Goal: Information Seeking & Learning: Learn about a topic

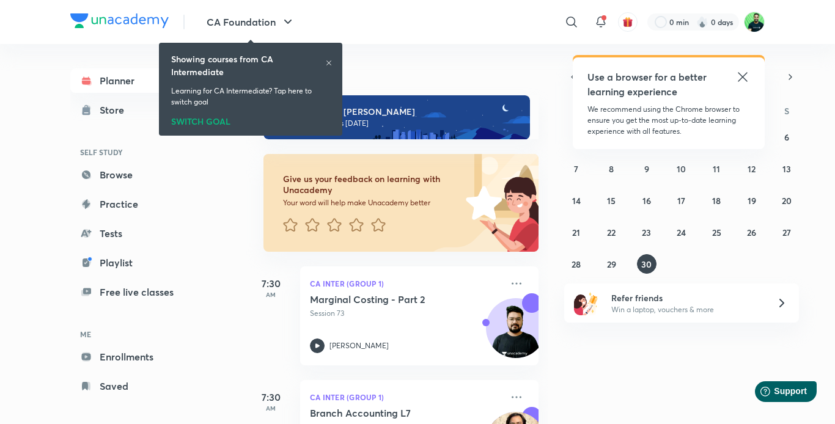
click at [325, 65] on h6 "Showing courses from CA Intermediate" at bounding box center [248, 66] width 154 height 26
click at [326, 60] on icon at bounding box center [328, 62] width 7 height 7
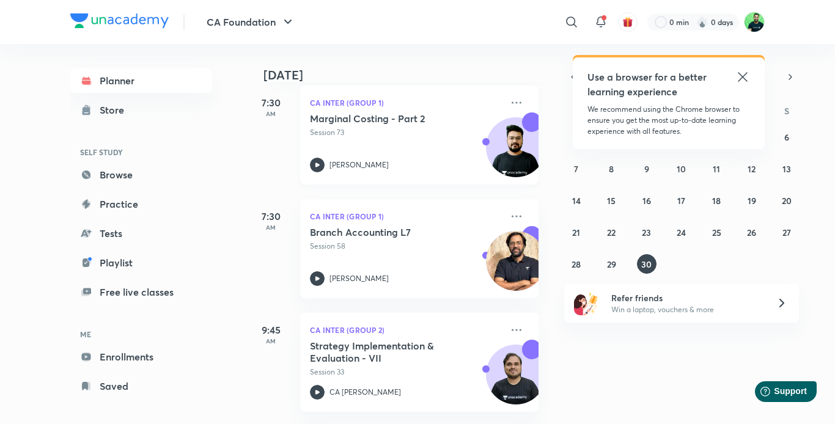
scroll to position [185, 0]
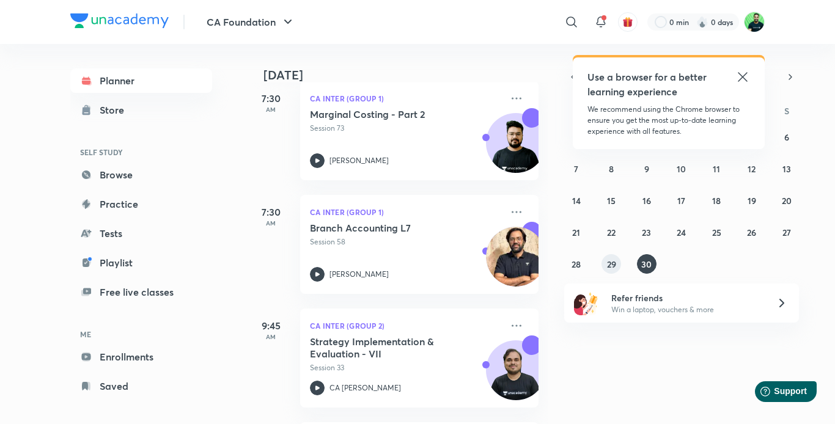
click at [612, 267] on abbr "29" at bounding box center [611, 265] width 9 height 12
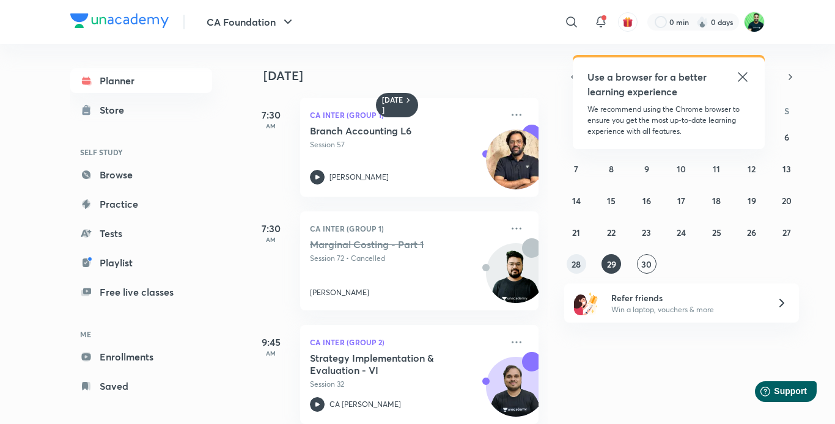
click at [574, 266] on abbr "28" at bounding box center [576, 265] width 9 height 12
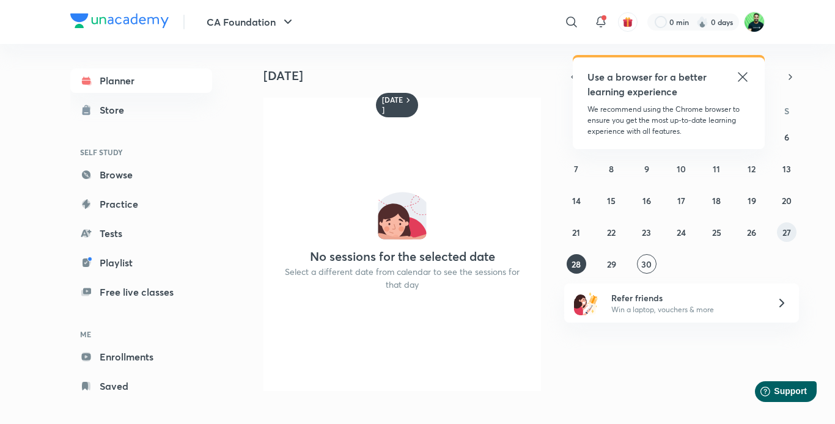
click at [790, 236] on abbr "27" at bounding box center [787, 233] width 9 height 12
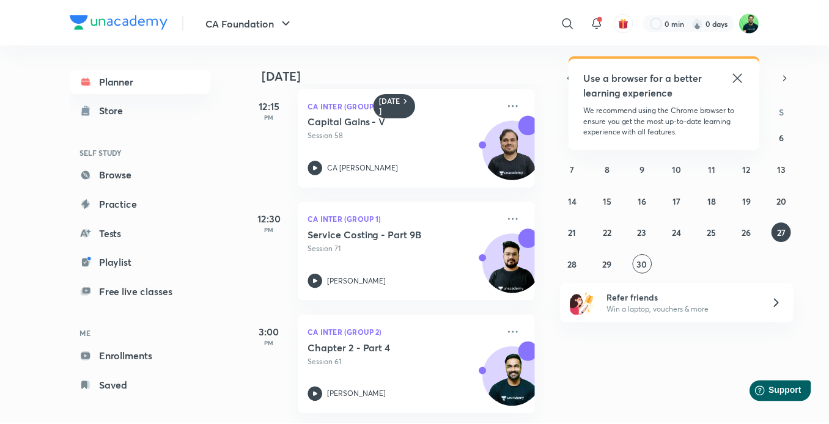
scroll to position [474, 0]
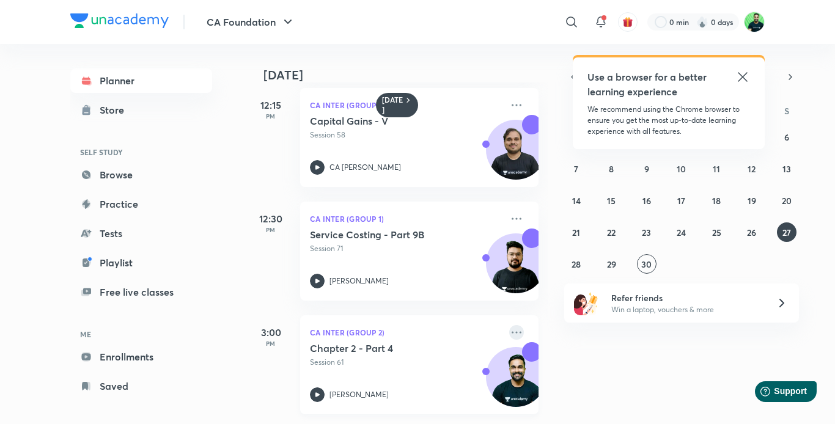
click at [509, 325] on icon at bounding box center [516, 332] width 15 height 15
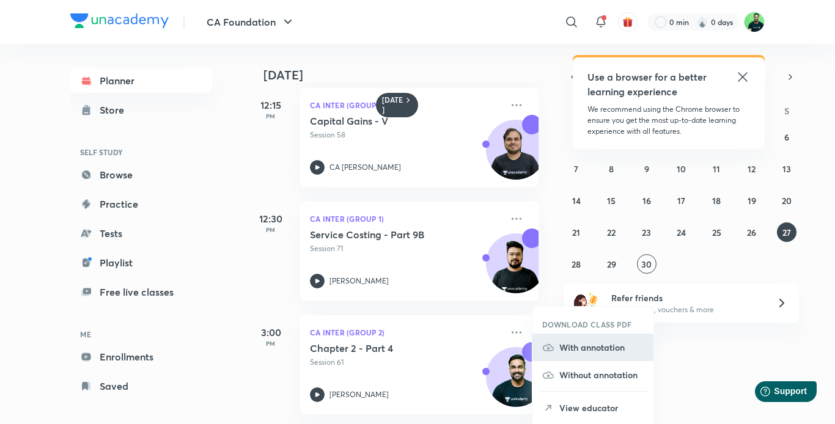
click at [590, 356] on li "With annotation" at bounding box center [593, 348] width 121 height 28
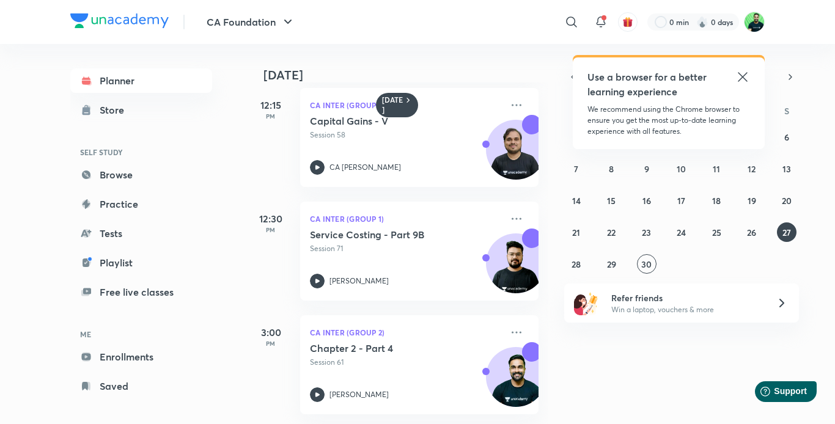
click at [553, 17] on div "​" at bounding box center [471, 21] width 225 height 29
click at [560, 20] on div at bounding box center [572, 22] width 24 height 24
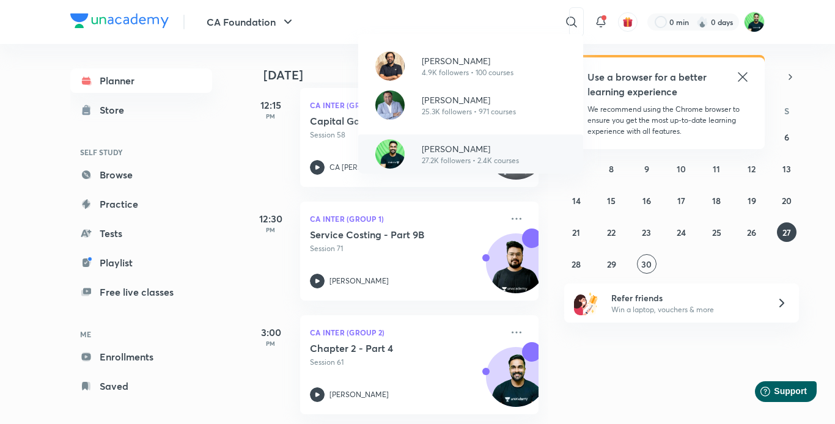
click at [472, 149] on p "[PERSON_NAME]" at bounding box center [470, 148] width 97 height 13
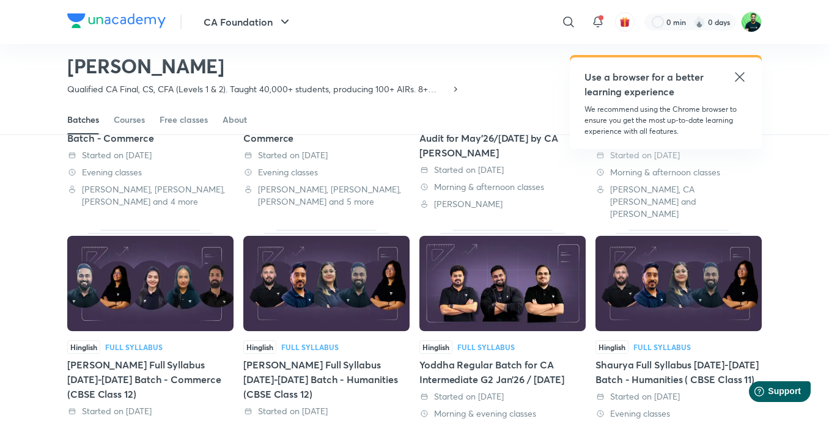
scroll to position [437, 0]
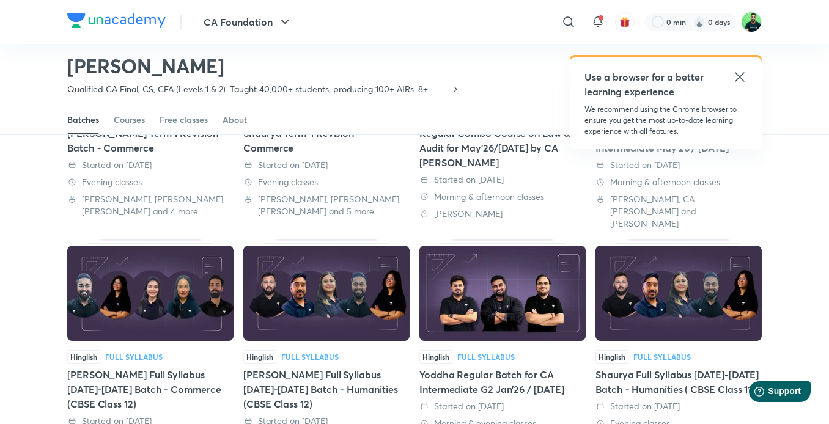
click at [446, 306] on img at bounding box center [503, 293] width 166 height 95
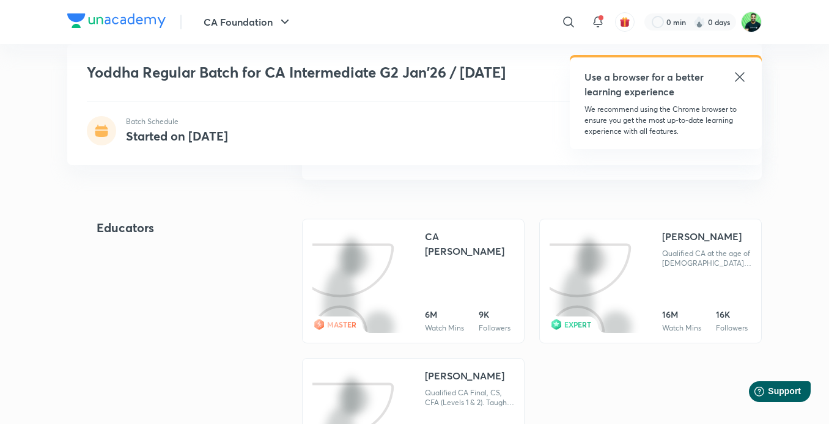
scroll to position [1264, 0]
click at [386, 179] on h6 "View complete schedule" at bounding box center [532, 157] width 460 height 43
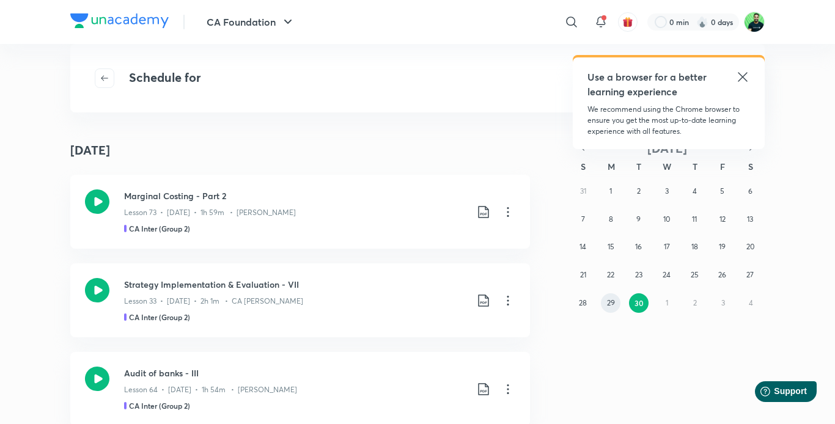
click at [612, 299] on abbr "29" at bounding box center [611, 302] width 8 height 9
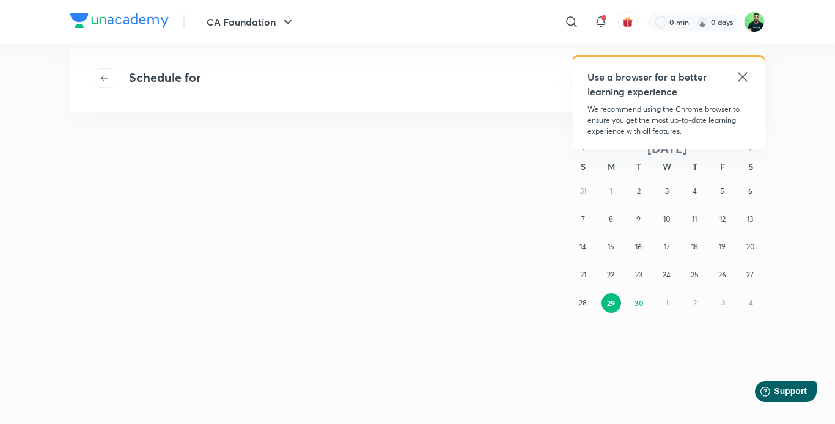
click at [740, 73] on icon at bounding box center [743, 77] width 15 height 15
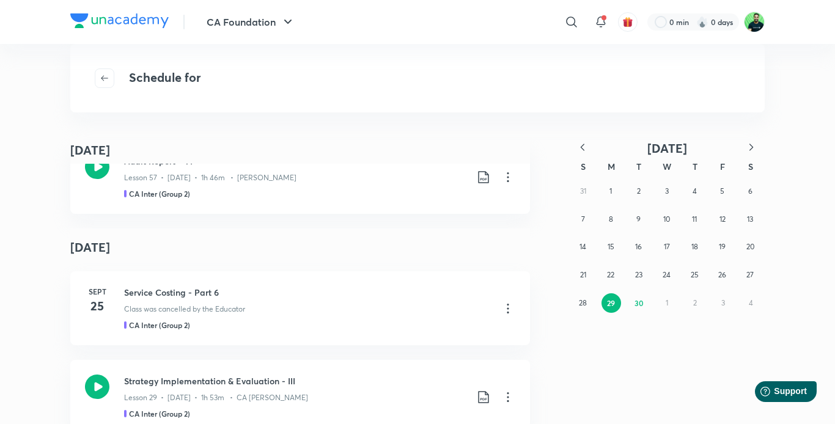
scroll to position [1536, 0]
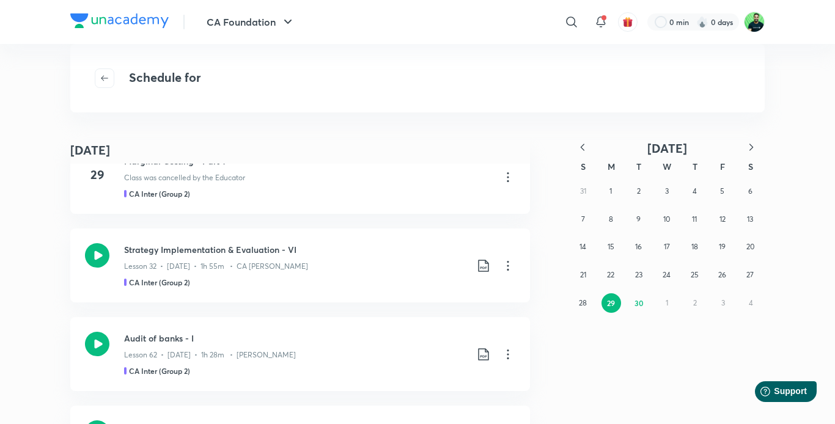
click at [613, 309] on button "29" at bounding box center [612, 304] width 20 height 20
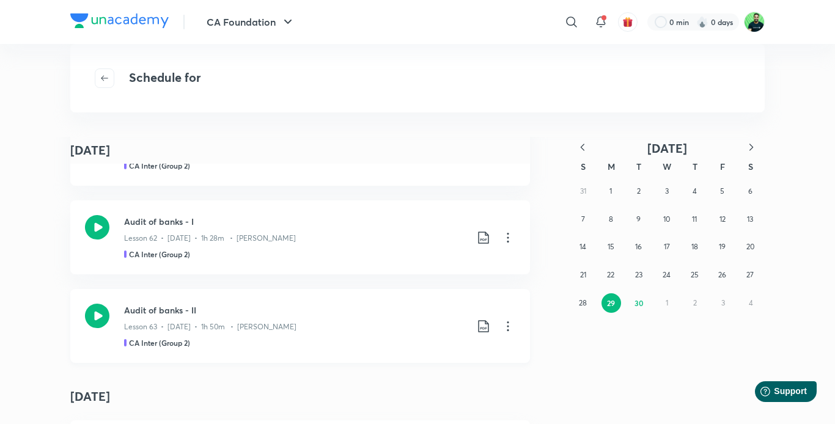
scroll to position [151, 0]
click at [485, 237] on icon at bounding box center [483, 238] width 15 height 15
click at [418, 305] on p "With annotation" at bounding box center [387, 304] width 63 height 13
click at [478, 324] on icon at bounding box center [483, 327] width 15 height 15
click at [404, 377] on p "With annotation" at bounding box center [387, 381] width 63 height 13
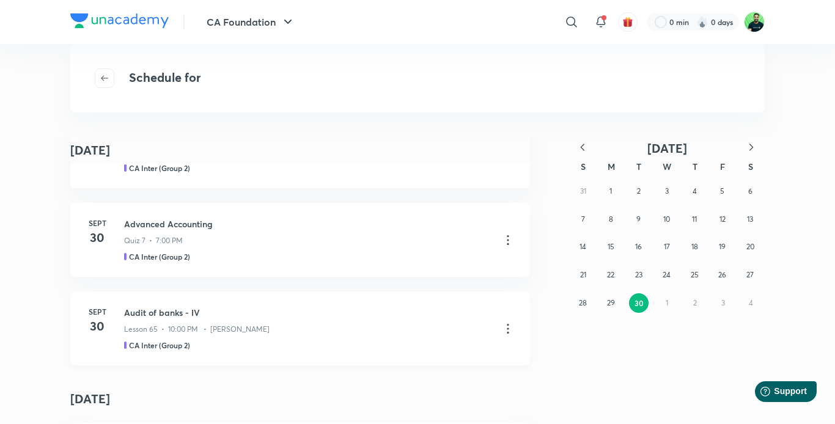
scroll to position [518, 0]
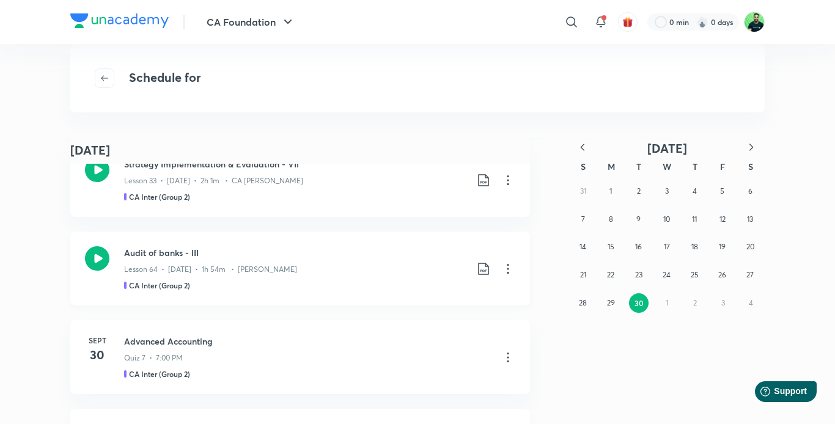
click at [478, 267] on icon at bounding box center [483, 269] width 15 height 15
click at [418, 336] on p "With annotation" at bounding box center [387, 334] width 63 height 13
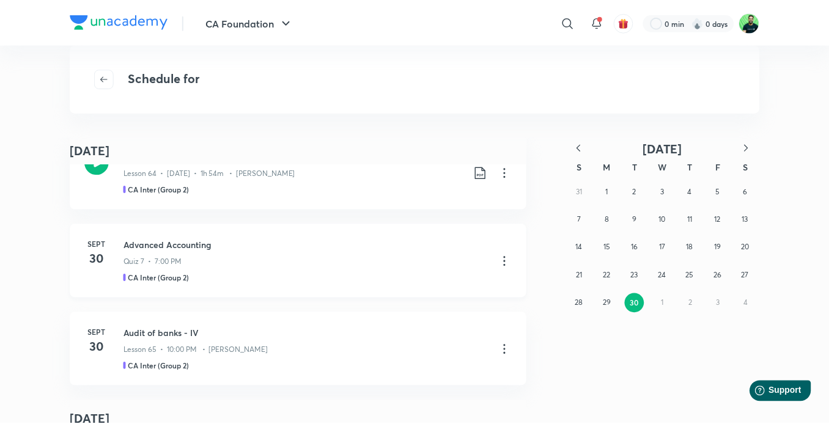
scroll to position [618, 0]
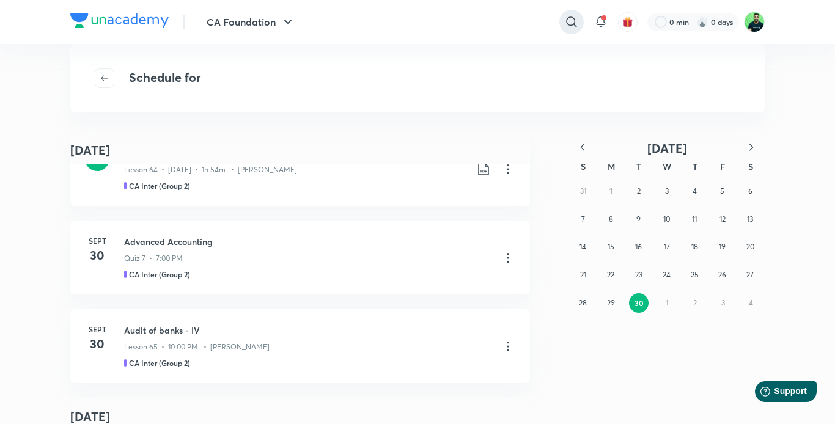
click at [569, 21] on icon at bounding box center [571, 22] width 15 height 15
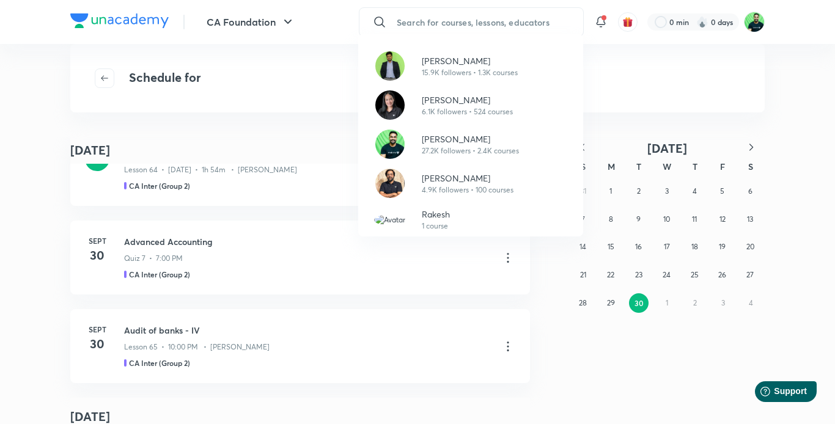
click at [535, 349] on div "[PERSON_NAME] 15.9K followers • 1.3K courses [PERSON_NAME] 6.1K followers • 524…" at bounding box center [417, 212] width 835 height 424
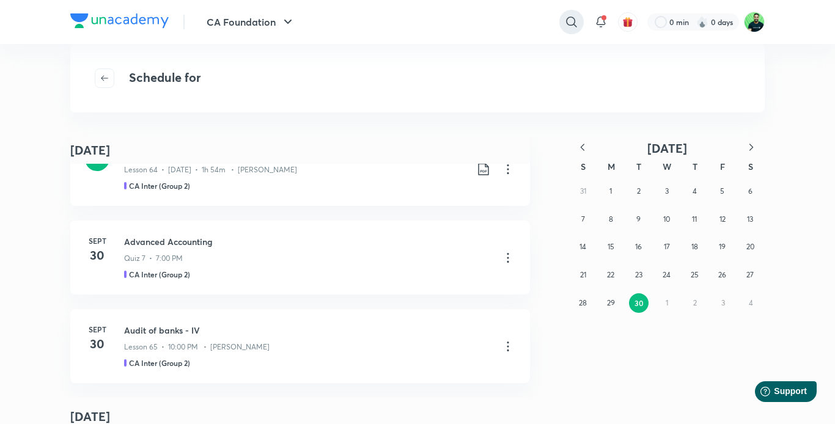
click at [571, 26] on icon at bounding box center [571, 22] width 15 height 15
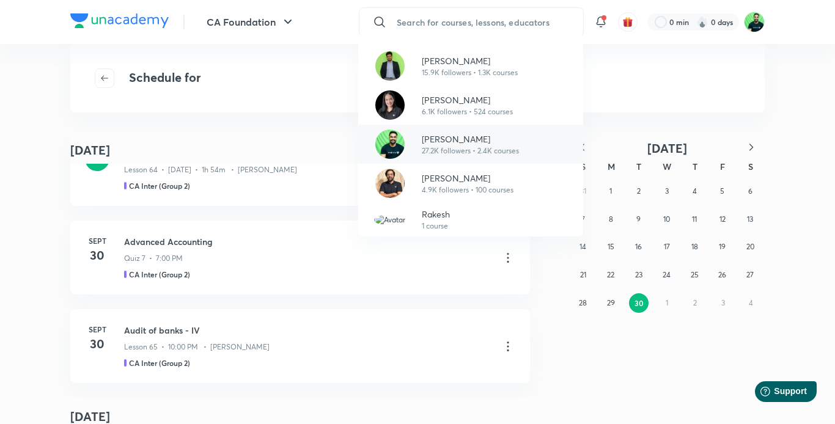
click at [444, 137] on p "[PERSON_NAME]" at bounding box center [470, 139] width 97 height 13
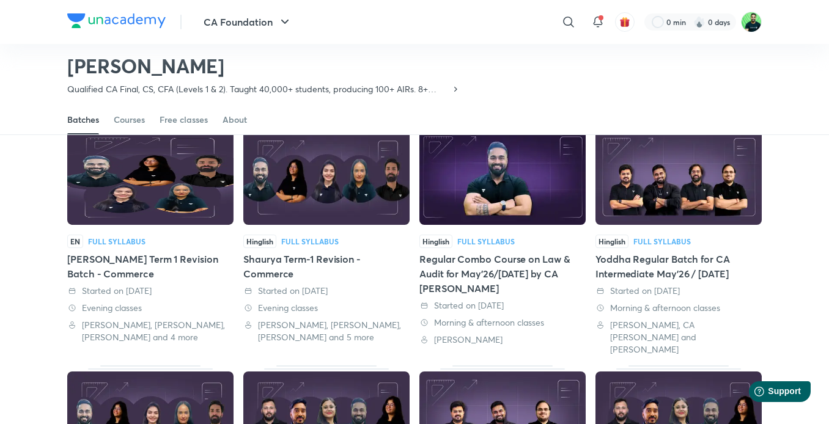
scroll to position [310, 0]
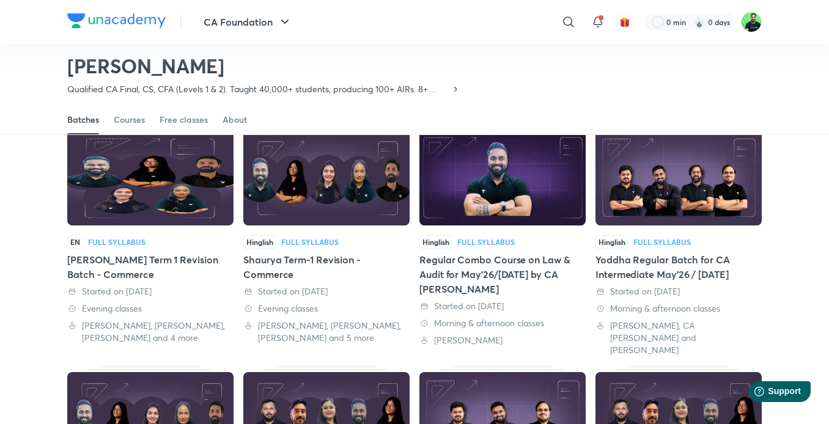
click at [659, 200] on img at bounding box center [679, 177] width 166 height 95
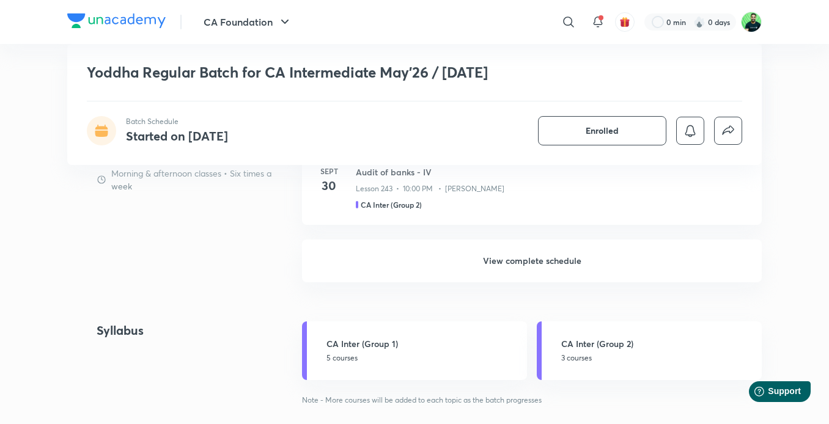
scroll to position [1150, 0]
click at [530, 246] on h6 "View complete schedule" at bounding box center [532, 260] width 460 height 43
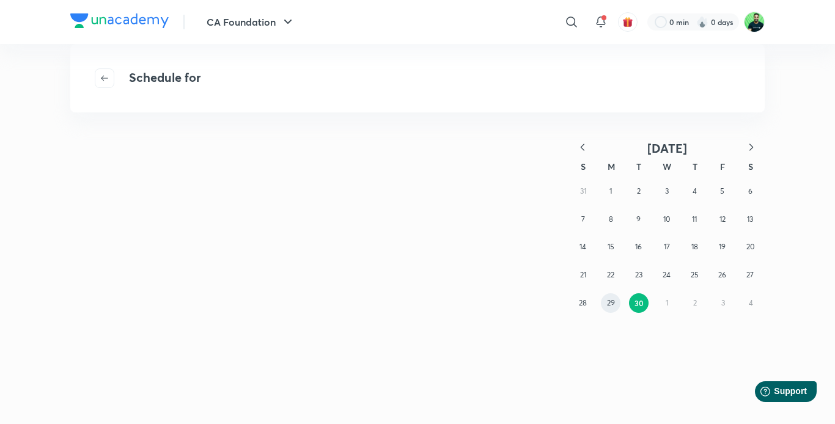
click at [612, 305] on abbr "29" at bounding box center [611, 302] width 8 height 9
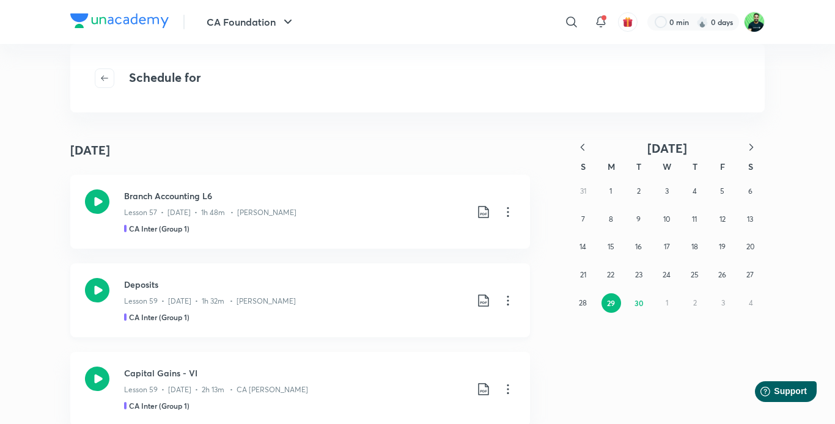
click at [479, 303] on icon at bounding box center [483, 301] width 15 height 15
click at [421, 368] on li "With annotation" at bounding box center [416, 366] width 140 height 23
click at [402, 363] on p "With annotation" at bounding box center [387, 366] width 63 height 13
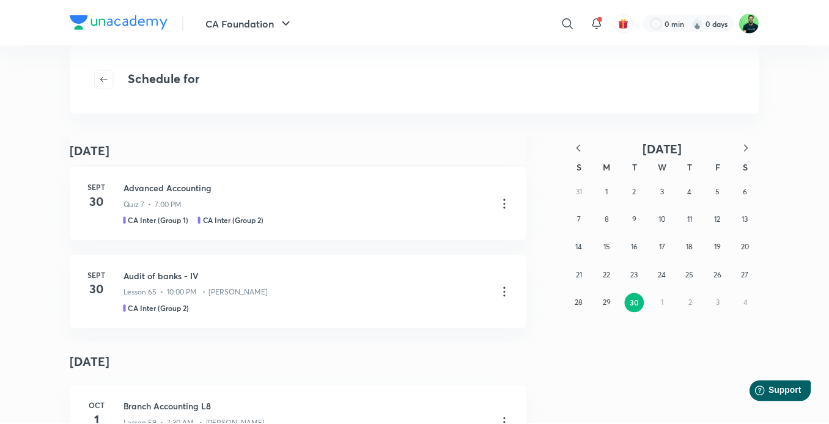
scroll to position [2393, 0]
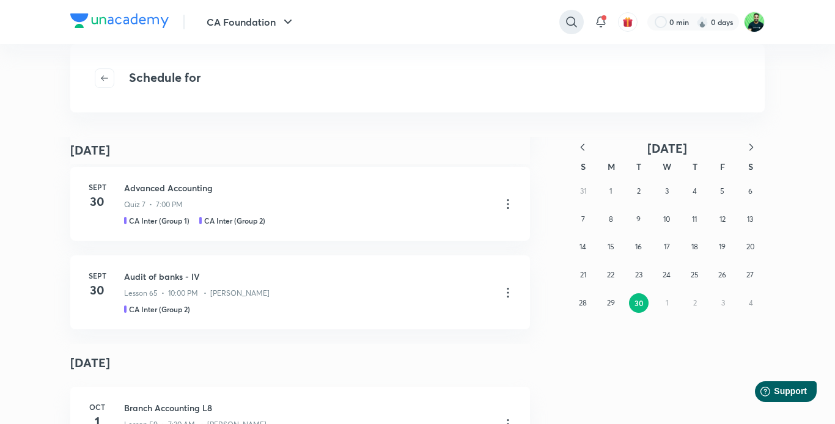
click at [568, 23] on icon at bounding box center [571, 22] width 15 height 15
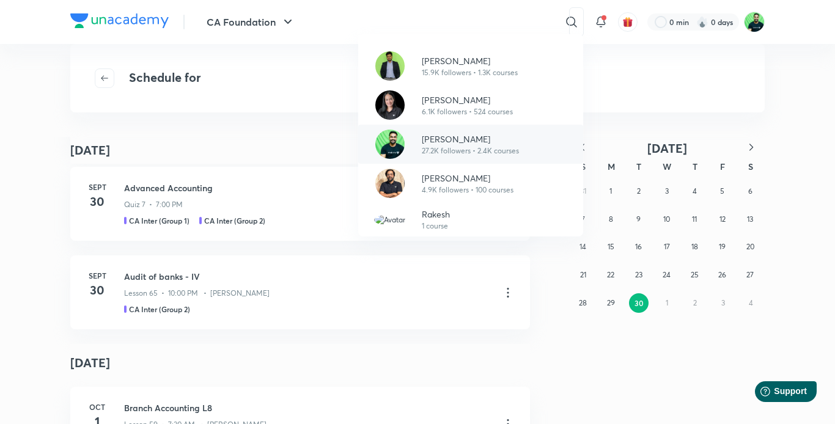
click at [459, 153] on p "27.2K followers • 2.4K courses" at bounding box center [470, 151] width 97 height 11
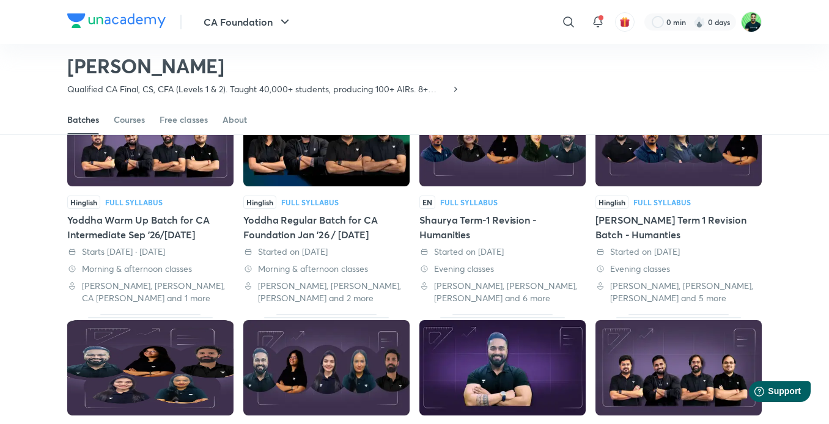
scroll to position [127, 0]
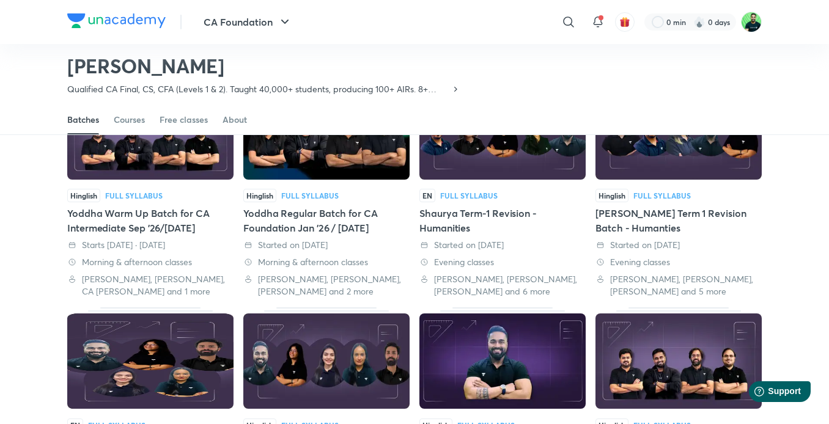
click at [286, 176] on img at bounding box center [326, 131] width 166 height 95
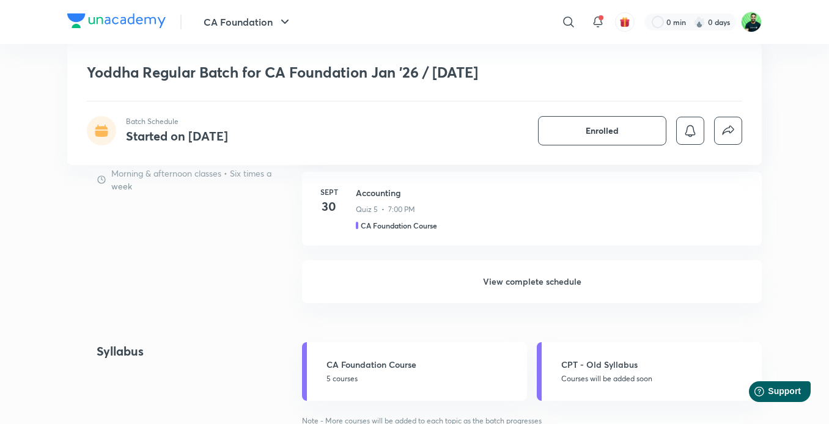
scroll to position [1115, 0]
click at [446, 284] on h6 "View complete schedule" at bounding box center [532, 282] width 460 height 43
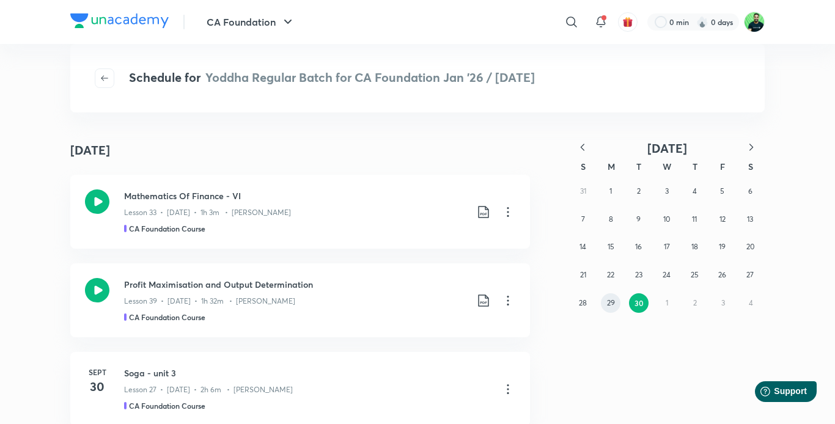
click at [613, 303] on abbr "29" at bounding box center [611, 302] width 8 height 9
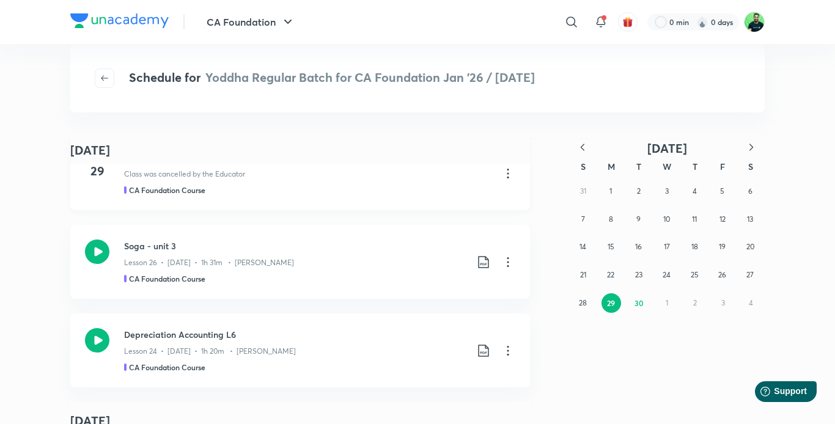
scroll to position [150, 0]
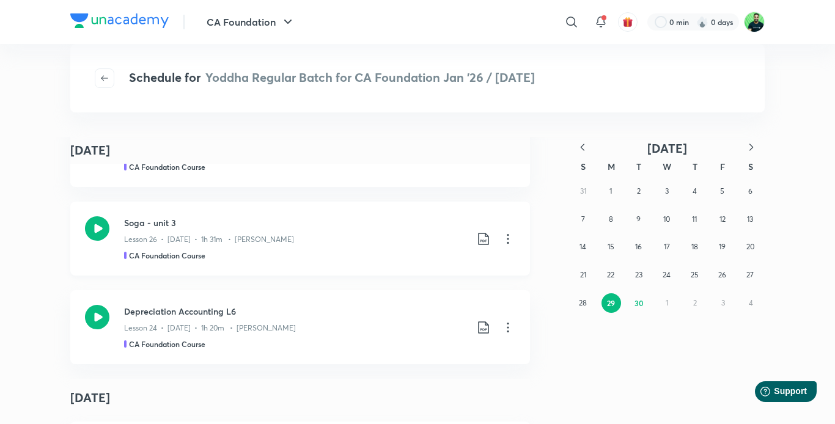
click at [483, 242] on icon at bounding box center [483, 239] width 15 height 15
click at [370, 304] on p "With annotation" at bounding box center [387, 304] width 63 height 13
click at [194, 226] on h3 "Soga - unit 3" at bounding box center [295, 223] width 342 height 13
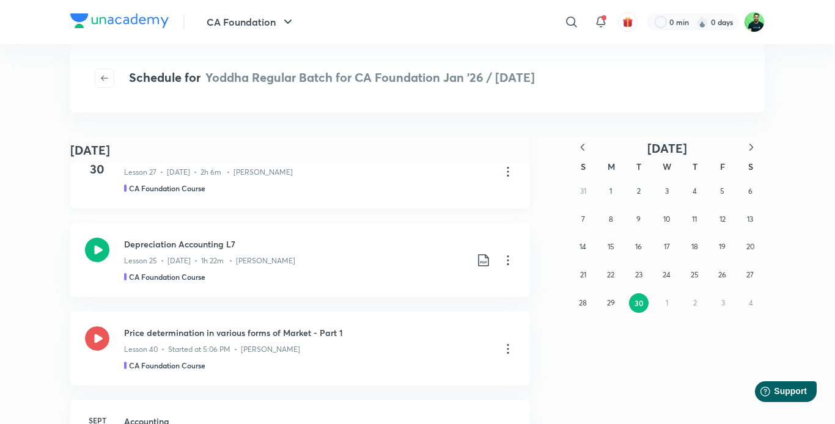
scroll to position [616, 0]
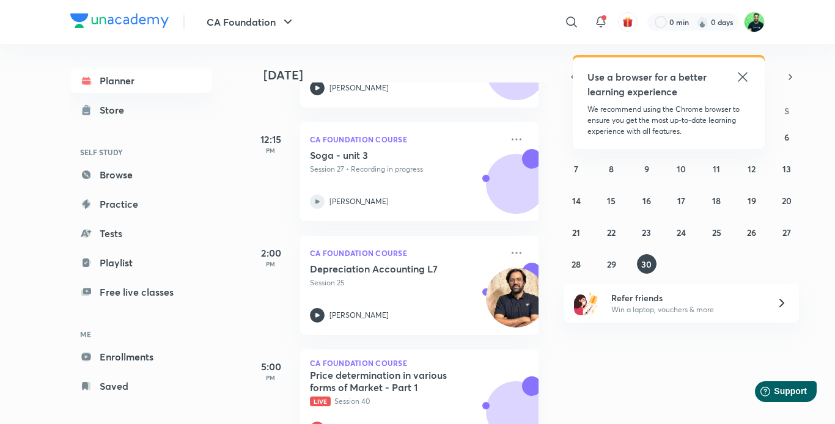
scroll to position [399, 0]
